Goal: Task Accomplishment & Management: Complete application form

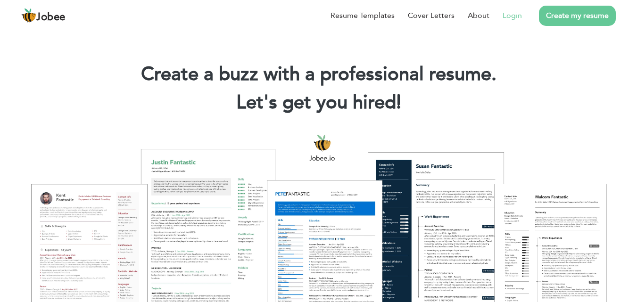
click at [499, 14] on li "Login" at bounding box center [505, 15] width 33 height 25
click at [511, 16] on link "Login" at bounding box center [512, 15] width 19 height 11
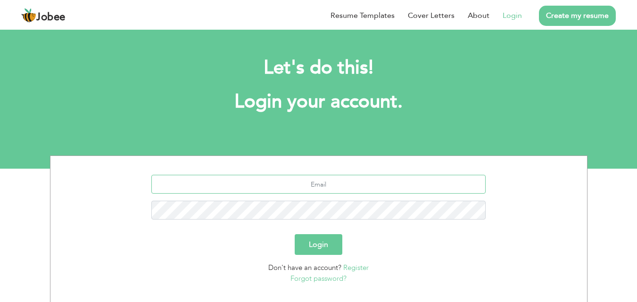
click at [372, 189] on input "text" at bounding box center [318, 184] width 334 height 19
type input "ayeshaqasimali62@gmail.com"
click at [421, 256] on form "ayeshaqasimali62@gmail.com Login Don't have an account? Register Forgot passwor…" at bounding box center [319, 229] width 522 height 109
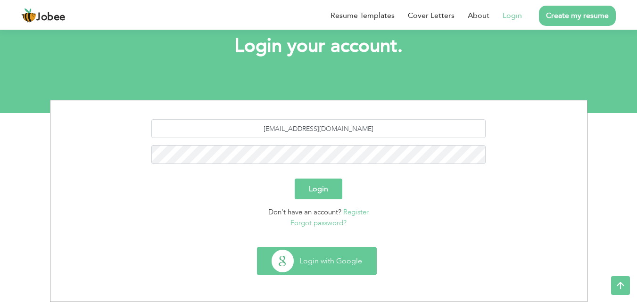
click at [371, 260] on button "Login with Google" at bounding box center [316, 261] width 119 height 27
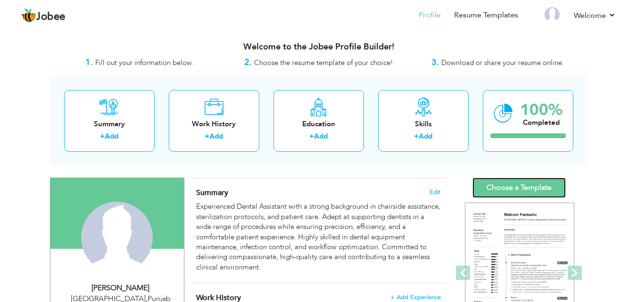
click at [521, 186] on link "Choose a Template" at bounding box center [518, 188] width 93 height 20
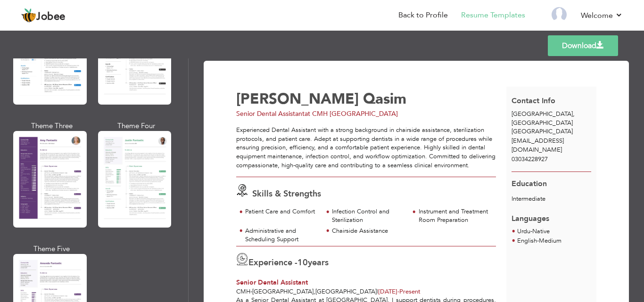
scroll to position [814, 0]
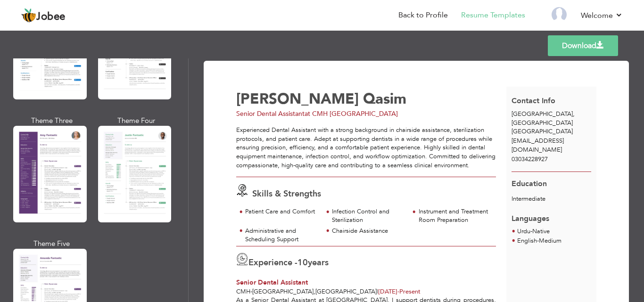
click at [38, 141] on div at bounding box center [50, 174] width 74 height 97
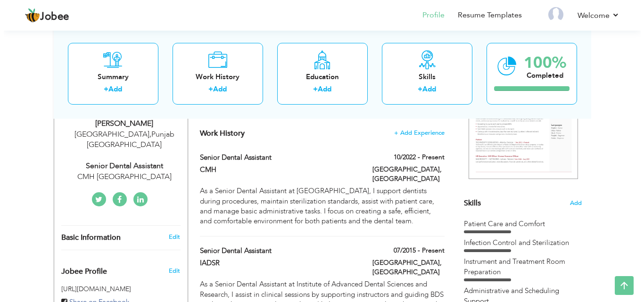
scroll to position [165, 0]
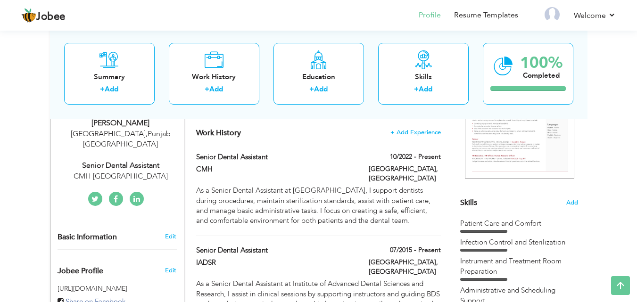
click at [119, 171] on div "CMH Lahore" at bounding box center [121, 176] width 126 height 11
type input "[PERSON_NAME]"
type input "Qasim"
type input "03034228927"
select select "number:166"
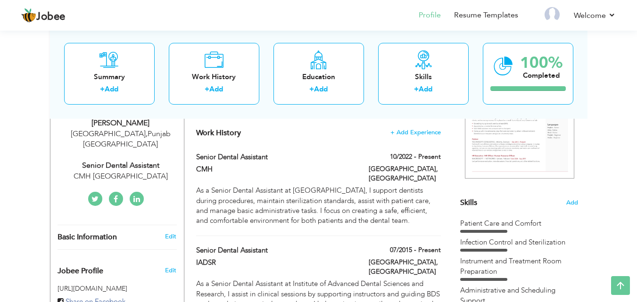
type input "[GEOGRAPHIC_DATA]"
select select "number:12"
type input "CMH Lahore"
type input "Senior Dental Assistant"
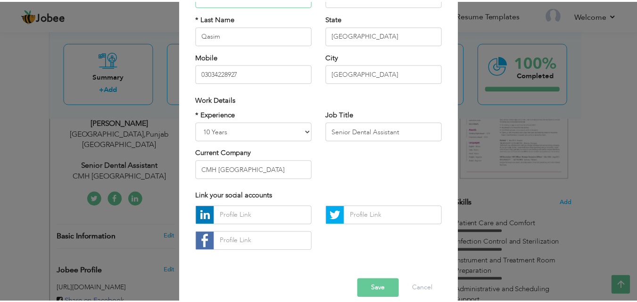
scroll to position [111, 0]
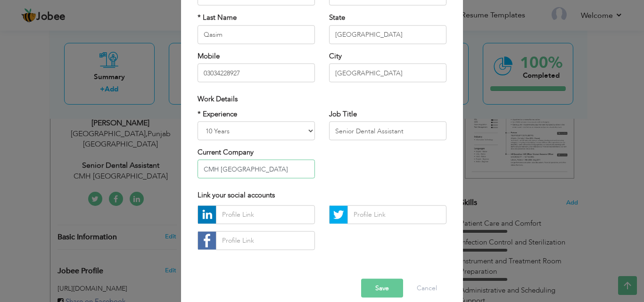
click at [247, 165] on input "CMH Lahore" at bounding box center [256, 169] width 117 height 19
click at [249, 167] on input "CMH & Dental services/IADSR" at bounding box center [256, 169] width 117 height 19
type input "CMH & Dental Services/IADSR"
click at [377, 282] on button "Save" at bounding box center [382, 288] width 42 height 19
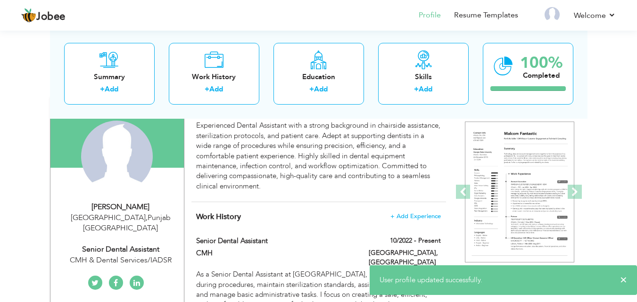
scroll to position [26, 0]
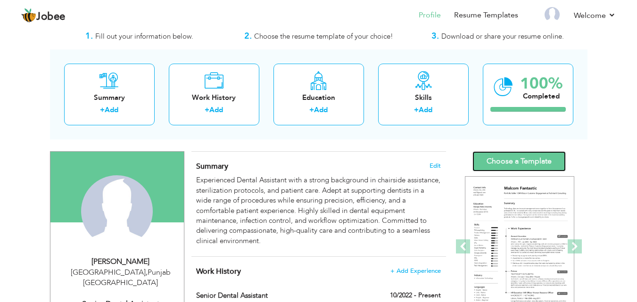
click at [476, 157] on link "Choose a Template" at bounding box center [518, 161] width 93 height 20
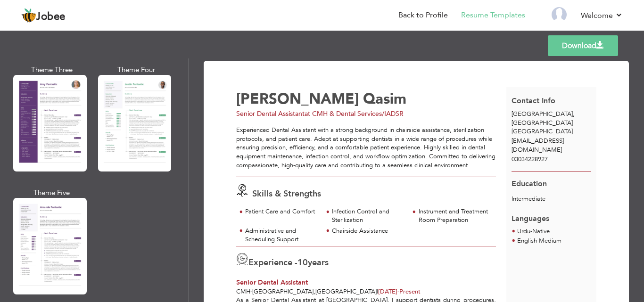
scroll to position [894, 0]
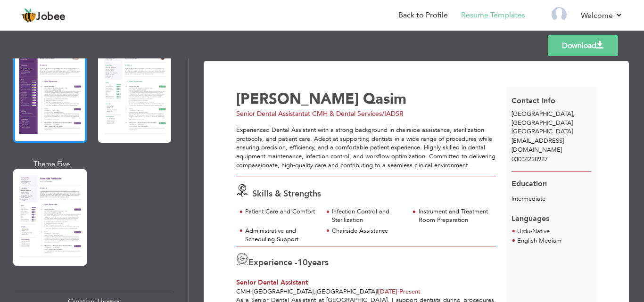
click at [60, 111] on div at bounding box center [50, 94] width 74 height 97
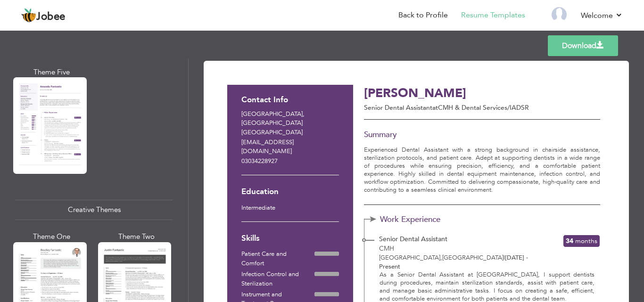
scroll to position [882, 0]
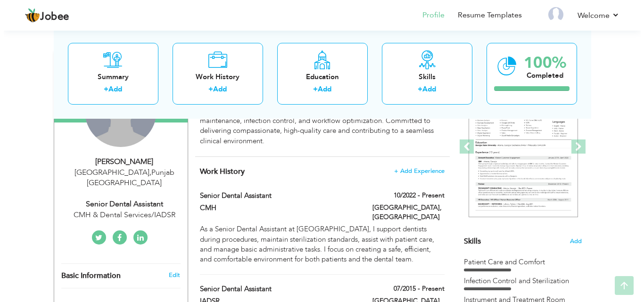
scroll to position [127, 0]
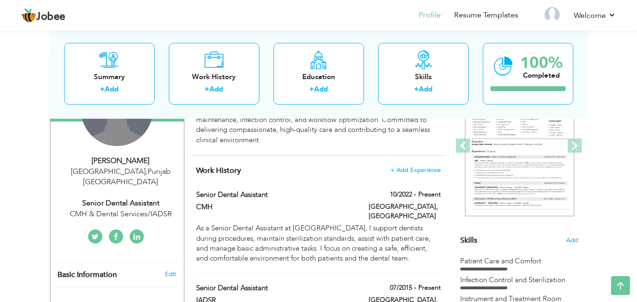
click at [125, 209] on div "CMH & Dental Services/IADSR" at bounding box center [121, 214] width 126 height 11
select select "number:166"
select select "number:12"
type input "CMH & Dental Services/IADSR"
type input "Senior Dental Assistant"
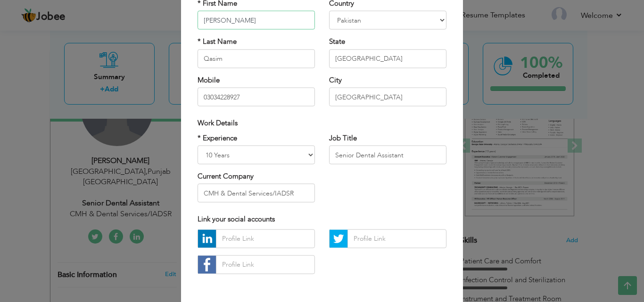
scroll to position [88, 0]
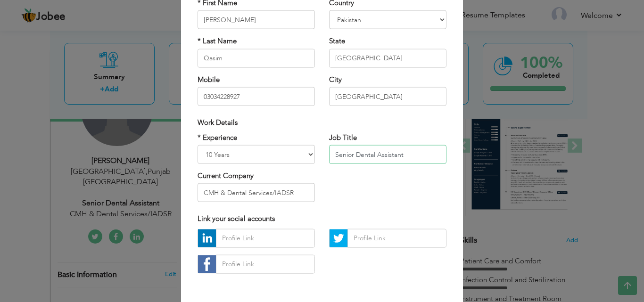
click at [344, 155] on input "Senior Dental Assistant" at bounding box center [387, 154] width 117 height 19
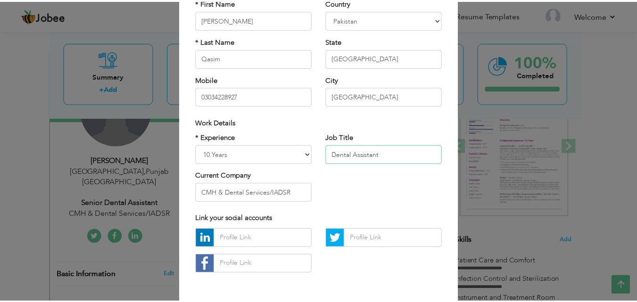
scroll to position [123, 0]
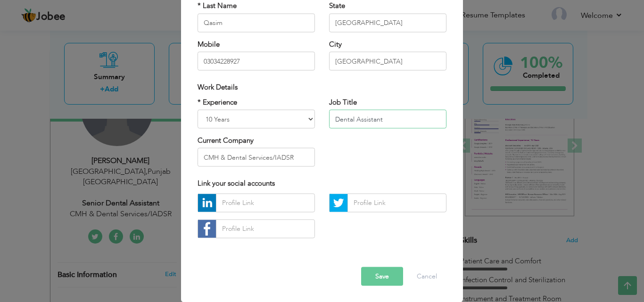
type input "Dental Assistant"
click at [371, 278] on button "Save" at bounding box center [382, 276] width 42 height 19
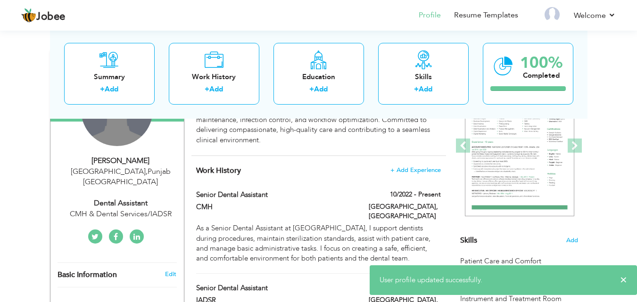
scroll to position [0, 0]
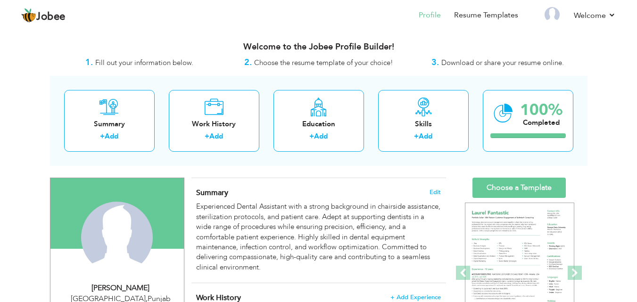
click at [519, 181] on link "Choose a Template" at bounding box center [518, 188] width 93 height 20
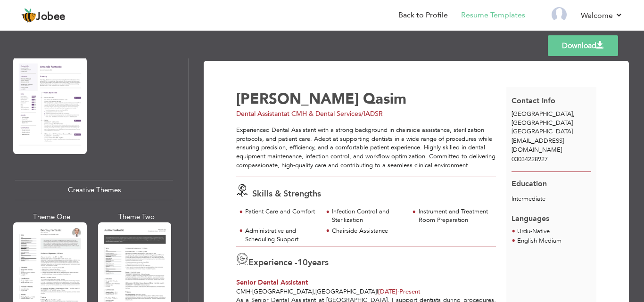
scroll to position [926, 0]
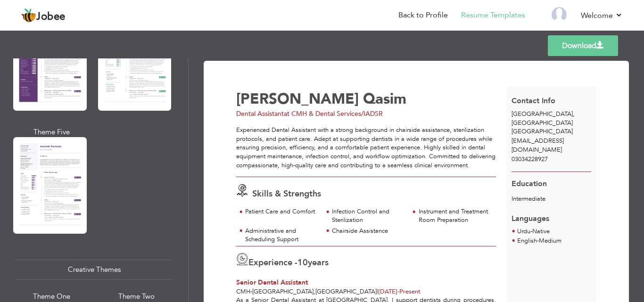
drag, startPoint x: 44, startPoint y: 162, endPoint x: 45, endPoint y: 170, distance: 8.0
click at [45, 170] on div at bounding box center [50, 185] width 74 height 97
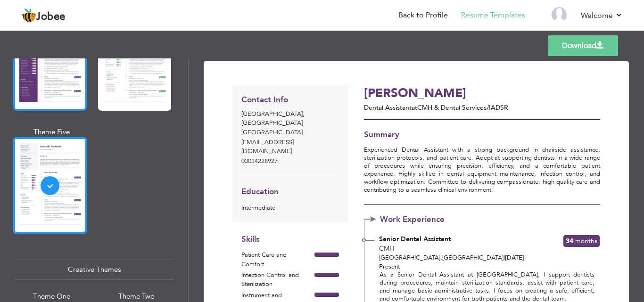
click at [48, 86] on div at bounding box center [50, 62] width 74 height 97
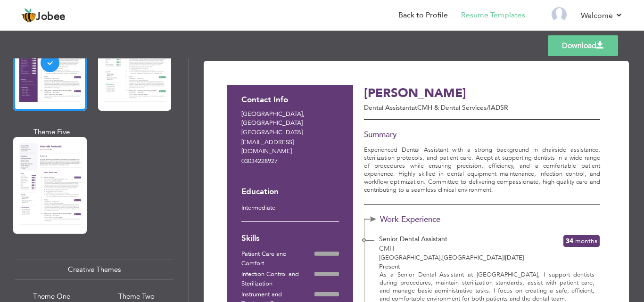
click at [422, 104] on p "Dental Assistant at CMH & Dental Services/IADSR" at bounding box center [452, 107] width 177 height 9
copy div "Dental Assistant at CMH & Dental Services/IADSR"
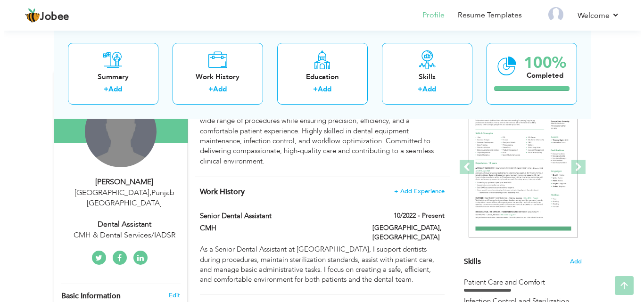
scroll to position [113, 0]
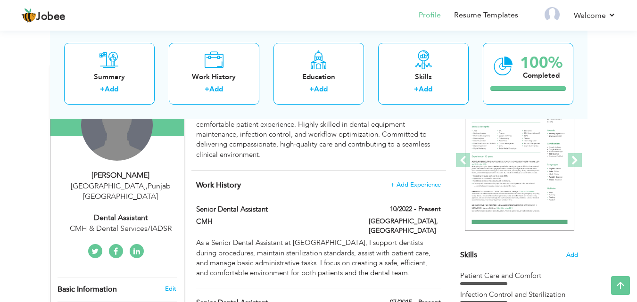
click at [136, 223] on div "CMH & Dental Services/IADSR" at bounding box center [121, 228] width 126 height 11
select select "number:166"
select select "number:12"
type input "CMH & Dental Services/IADSR"
type input "Dental Assistant"
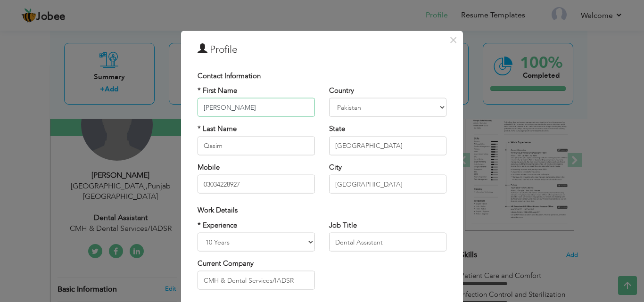
scroll to position [123, 0]
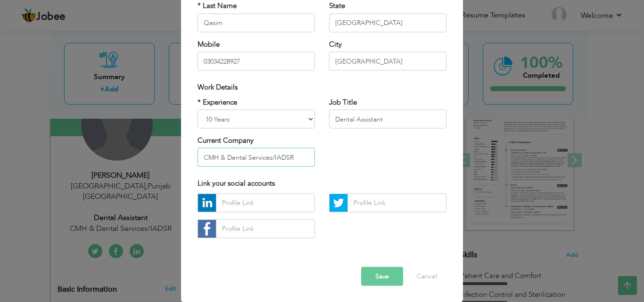
drag, startPoint x: 297, startPoint y: 155, endPoint x: 264, endPoint y: 155, distance: 32.1
click at [264, 155] on input "CMH & Dental Services/IADSR" at bounding box center [256, 157] width 117 height 19
paste input "(IADSR)"
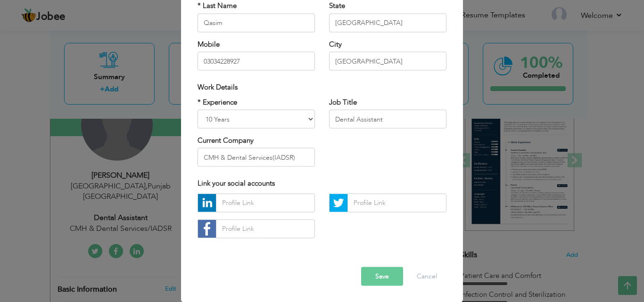
click at [387, 274] on button "Save" at bounding box center [382, 276] width 42 height 19
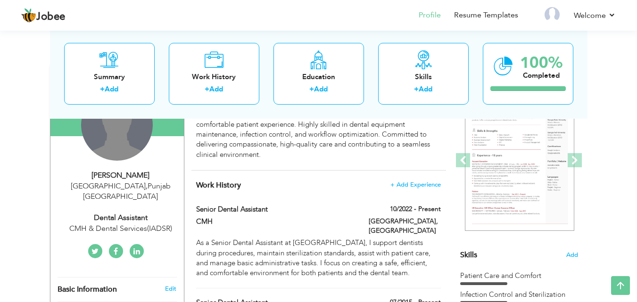
click at [138, 223] on div "CMH & Dental Services(IADSR)" at bounding box center [121, 228] width 126 height 11
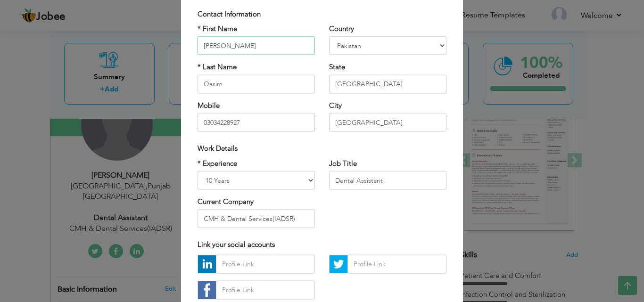
scroll to position [62, 0]
click at [270, 219] on input "CMH & Dental Services(IADSR)" at bounding box center [256, 218] width 117 height 19
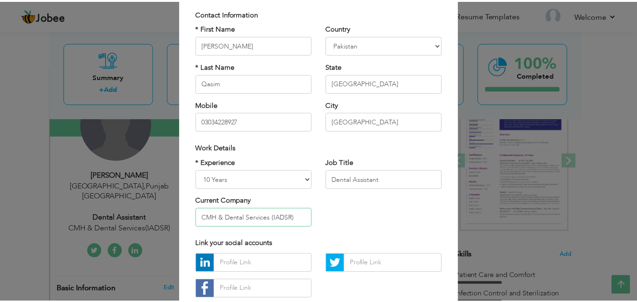
scroll to position [123, 0]
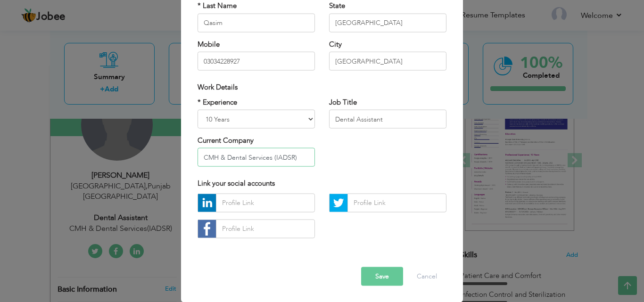
type input "CMH & Dental Services (IADSR)"
click at [384, 275] on button "Save" at bounding box center [382, 276] width 42 height 19
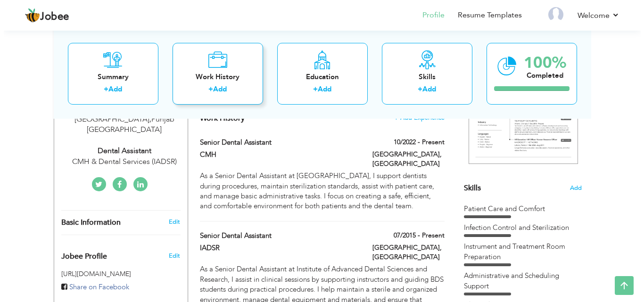
scroll to position [180, 0]
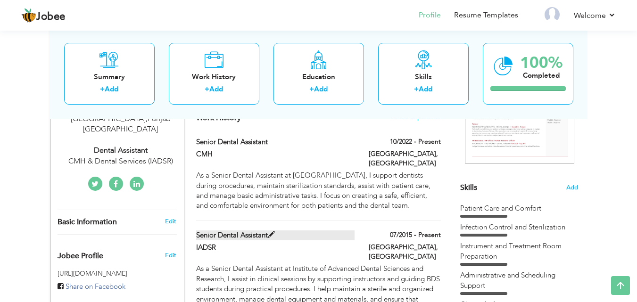
click at [270, 231] on span at bounding box center [271, 234] width 7 height 7
type input "Senior Dental Assistant"
type input "IADSR"
type input "07/2015"
type input "[GEOGRAPHIC_DATA]"
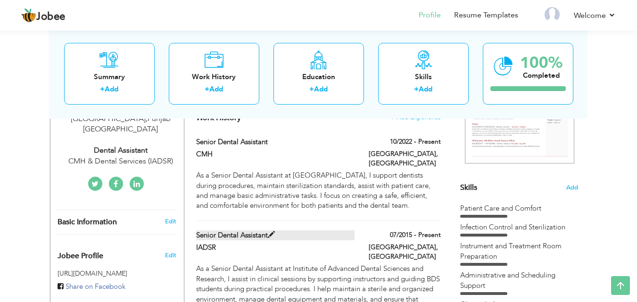
type input "[GEOGRAPHIC_DATA]"
checkbox input "true"
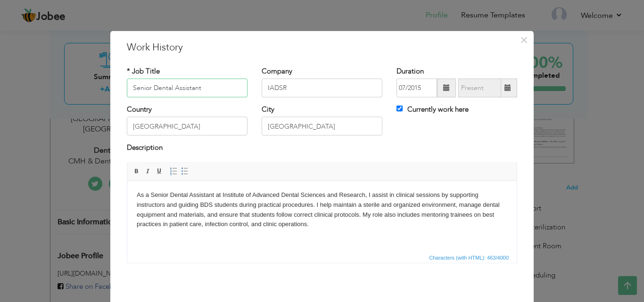
click at [177, 84] on input "Senior Dental Assistant" at bounding box center [187, 88] width 121 height 19
paste input "Dental Assistant & Dental Course"
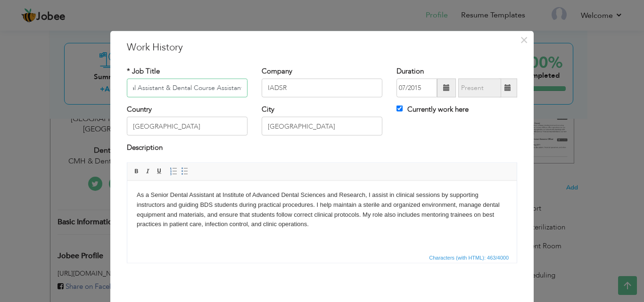
click at [180, 79] on input "Dental Assistant & Dental Course Assistant" at bounding box center [187, 88] width 121 height 19
click at [188, 85] on input "Dental Assistant & Dental Course Assistant" at bounding box center [187, 88] width 121 height 19
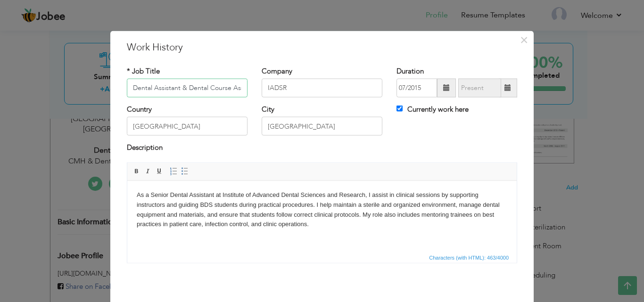
click at [188, 85] on input "Dental Assistant & Dental Course Assistant" at bounding box center [187, 88] width 121 height 19
type input "Dental Assistant & Dental Course Assistant"
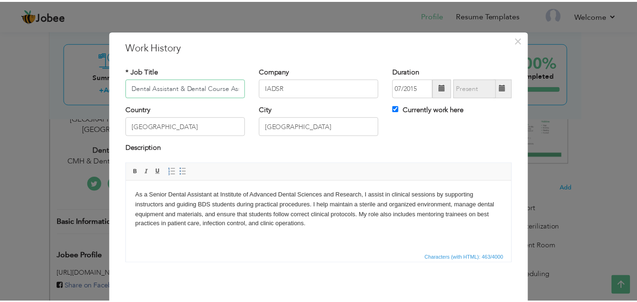
scroll to position [37, 0]
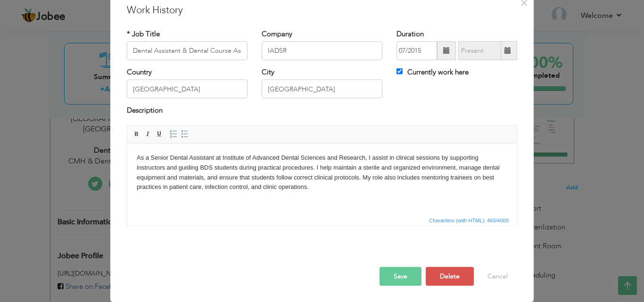
click at [394, 273] on button "Save" at bounding box center [401, 276] width 42 height 19
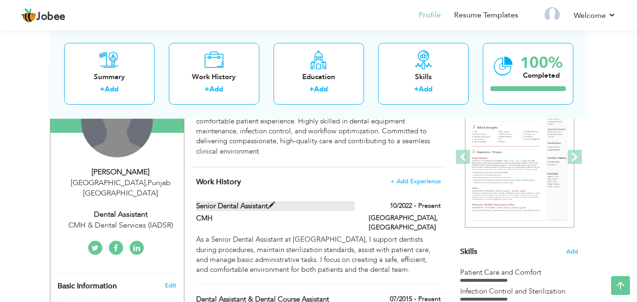
scroll to position [0, 0]
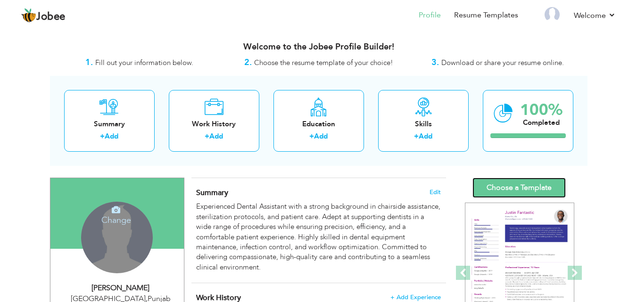
click at [486, 180] on link "Choose a Template" at bounding box center [518, 188] width 93 height 20
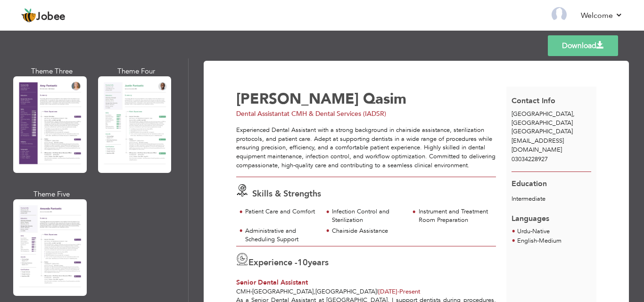
scroll to position [857, 0]
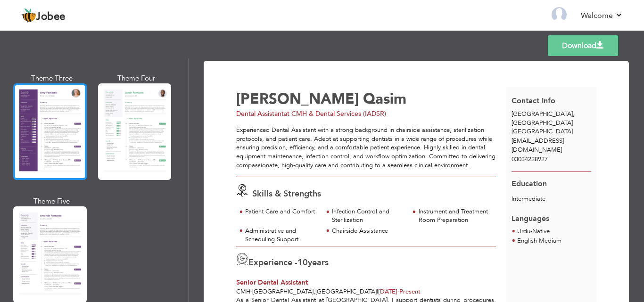
click at [46, 111] on div at bounding box center [50, 131] width 74 height 97
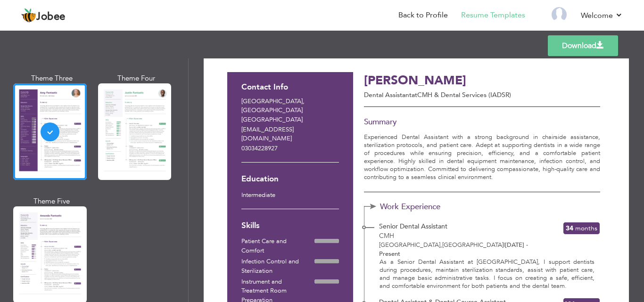
scroll to position [0, 0]
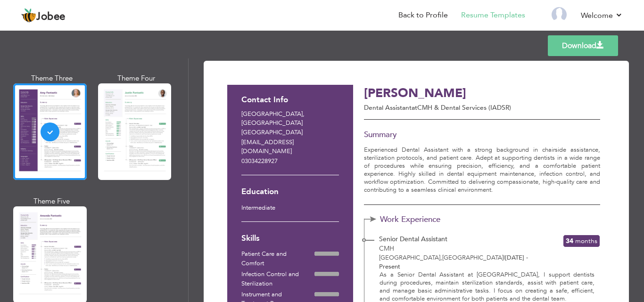
click at [585, 45] on link "Download" at bounding box center [583, 45] width 70 height 21
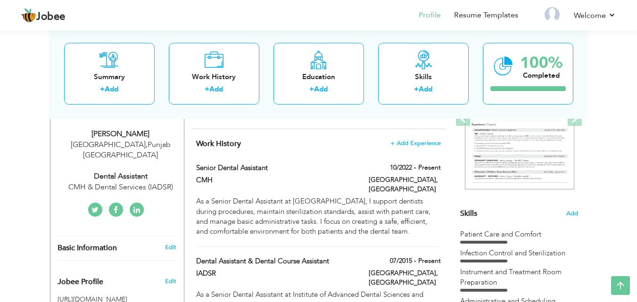
click at [122, 182] on div "CMH & Dental Services (IADSR)" at bounding box center [121, 187] width 126 height 11
select select "number:166"
select select "number:12"
type input "CMH & Dental Services (IADSR)"
type input "Dental Assistant"
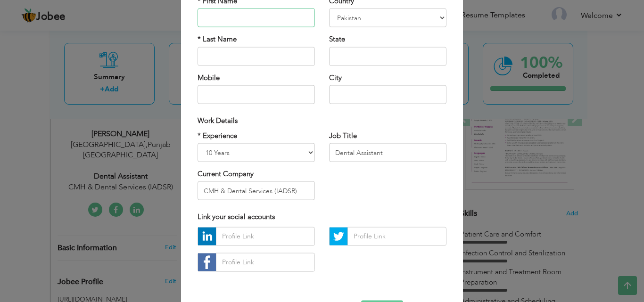
scroll to position [93, 0]
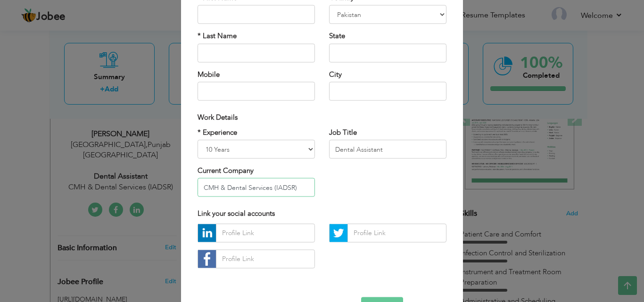
click at [272, 188] on input "CMH & Dental Services (IADSR)" at bounding box center [256, 187] width 117 height 19
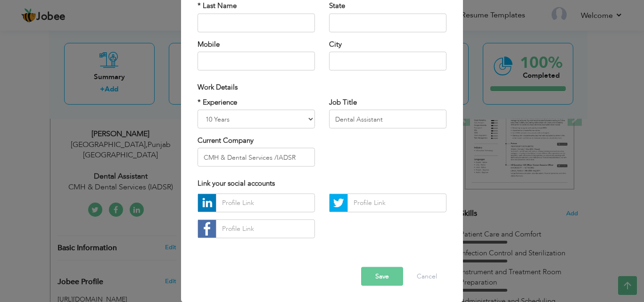
click at [383, 271] on button "Save" at bounding box center [382, 276] width 42 height 19
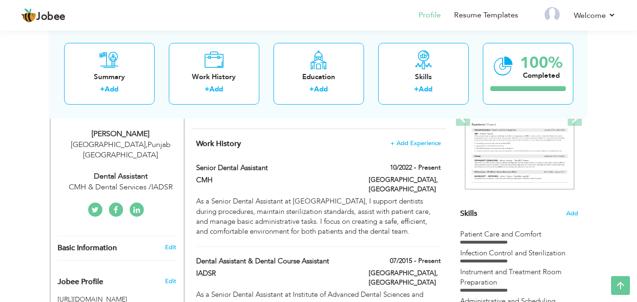
click at [147, 171] on div "Dental Assistant" at bounding box center [121, 176] width 126 height 11
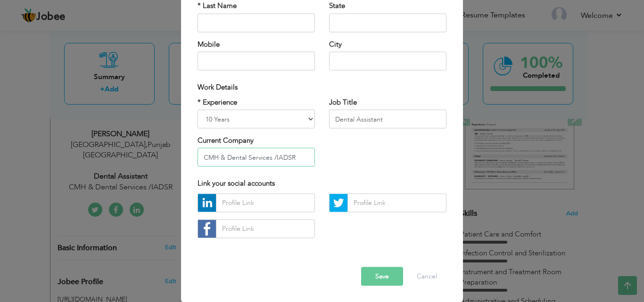
click at [241, 156] on input "CMH & Dental Services /IADSR" at bounding box center [256, 157] width 117 height 19
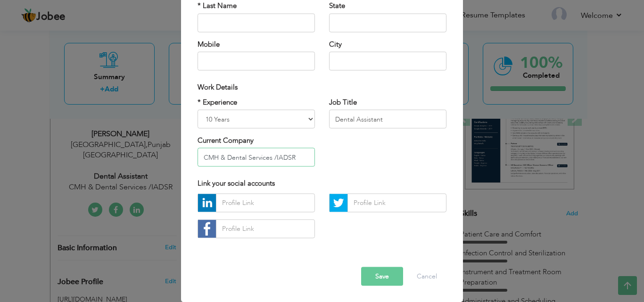
paste input "medical college & dental service"
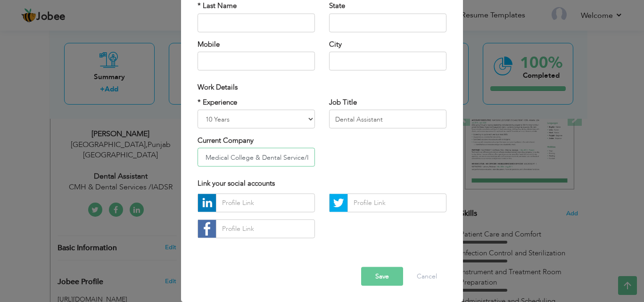
scroll to position [0, 32]
click at [217, 156] on input "CMH Medical College & Dental Services/IADSR" at bounding box center [256, 157] width 117 height 19
type input "CMH Medical College & Dental Services/IADSR"
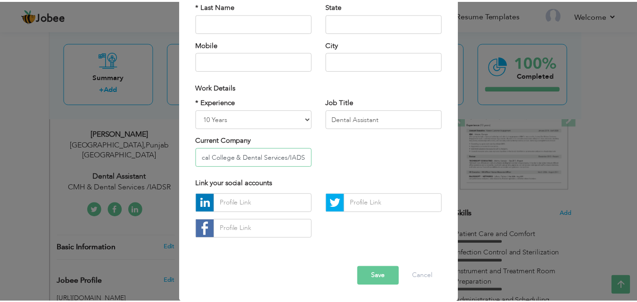
scroll to position [0, 0]
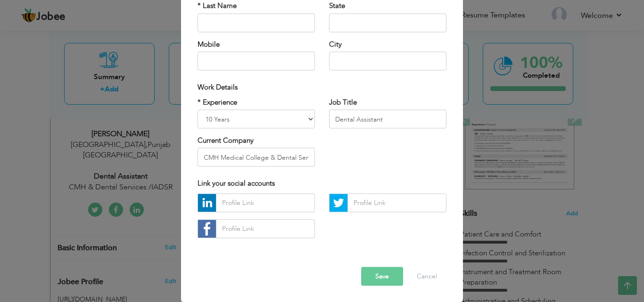
click at [377, 273] on button "Save" at bounding box center [382, 276] width 42 height 19
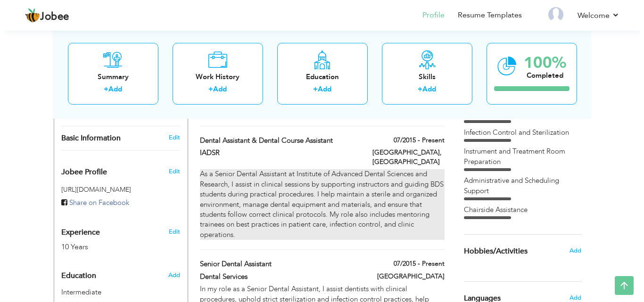
scroll to position [270, 0]
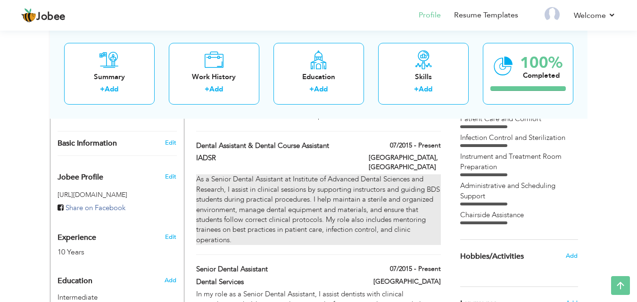
click at [374, 174] on div "As a Senior Dental Assistant at Institute of Advanced Dental Sciences and Resea…" at bounding box center [318, 209] width 244 height 71
type input "Dental Assistant & Dental Course Assistant"
type input "IADSR"
type input "07/2015"
type input "[GEOGRAPHIC_DATA]"
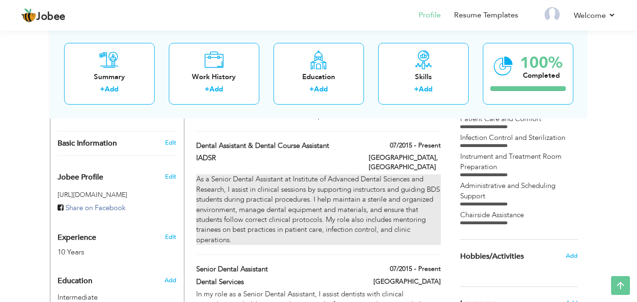
type input "[GEOGRAPHIC_DATA]"
checkbox input "true"
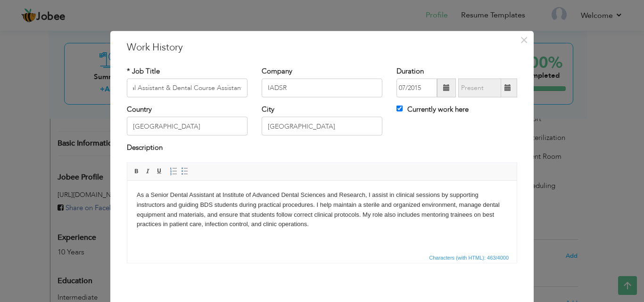
scroll to position [0, 0]
drag, startPoint x: 365, startPoint y: 193, endPoint x: 222, endPoint y: 197, distance: 143.4
click at [222, 197] on body "As a Senior Dental Assistant at Institute of Advanced Dental Sciences and Resea…" at bounding box center [322, 209] width 371 height 39
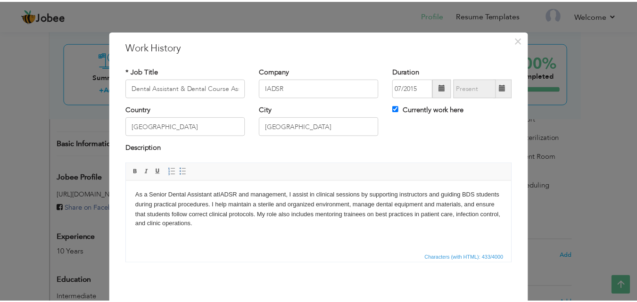
scroll to position [37, 0]
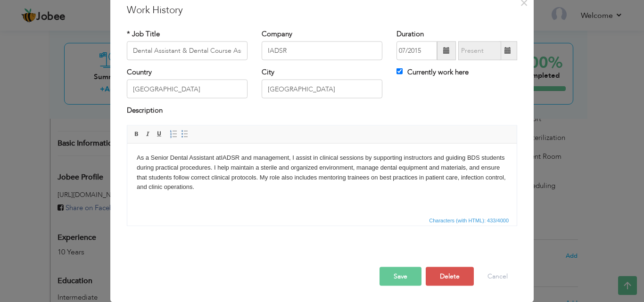
click at [397, 271] on button "Save" at bounding box center [401, 276] width 42 height 19
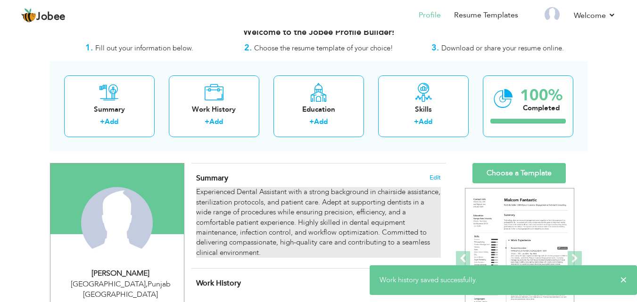
scroll to position [0, 0]
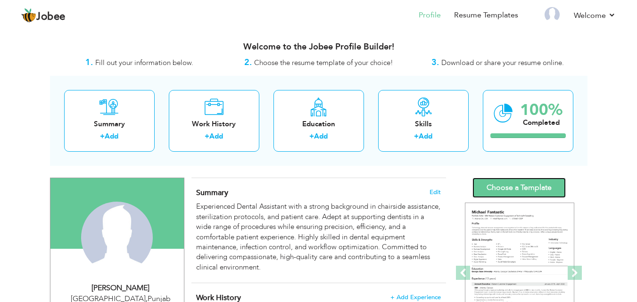
click at [515, 191] on link "Choose a Template" at bounding box center [518, 188] width 93 height 20
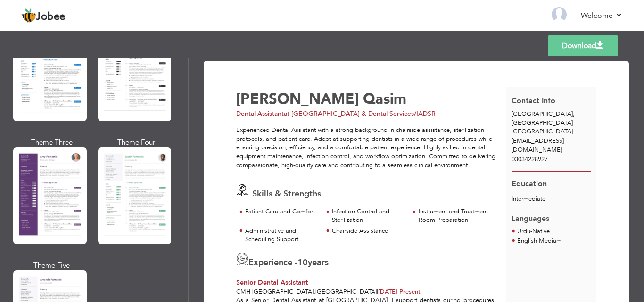
scroll to position [792, 0]
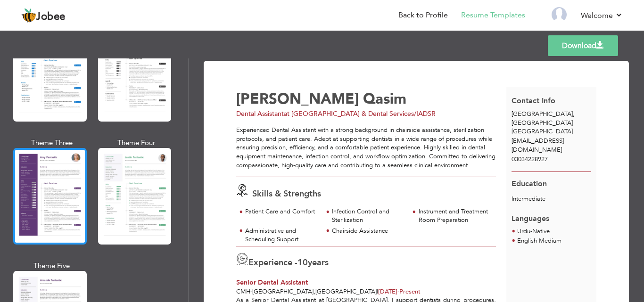
click at [74, 182] on div at bounding box center [50, 196] width 74 height 97
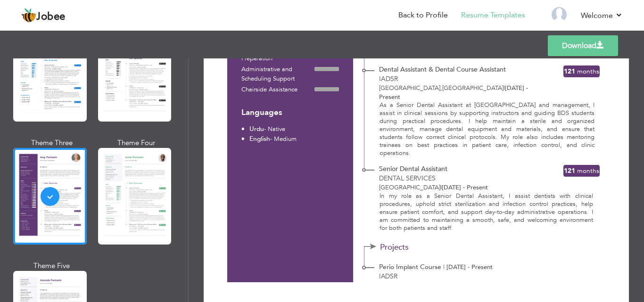
scroll to position [0, 0]
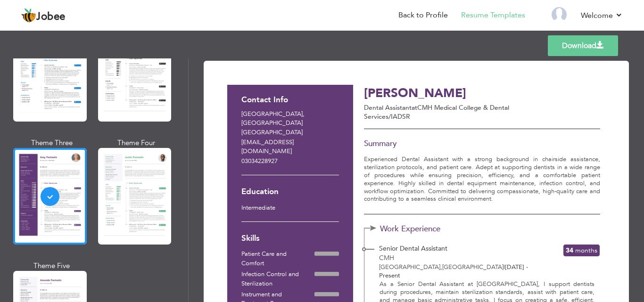
click at [566, 50] on link "Download" at bounding box center [583, 45] width 70 height 21
